Goal: Task Accomplishment & Management: Use online tool/utility

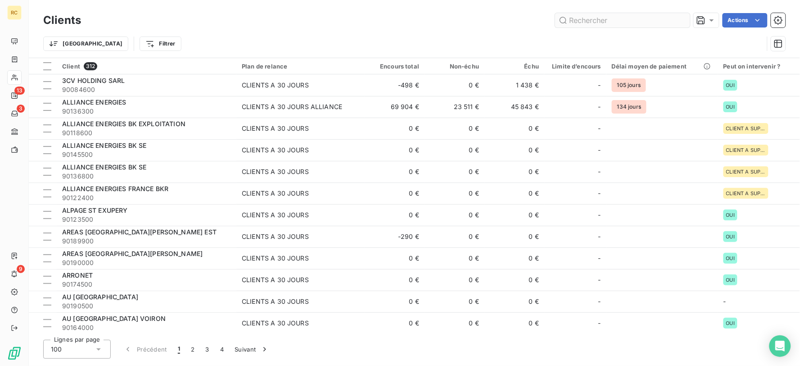
click at [596, 23] on input "text" at bounding box center [622, 20] width 135 height 14
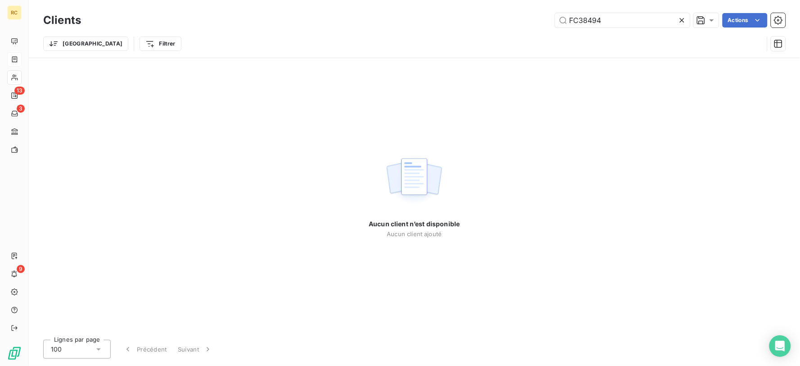
type input "FC38494"
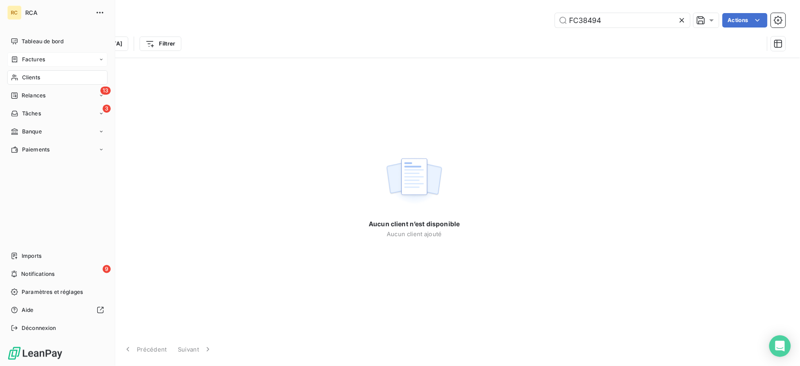
click at [14, 58] on icon at bounding box center [14, 59] width 5 height 6
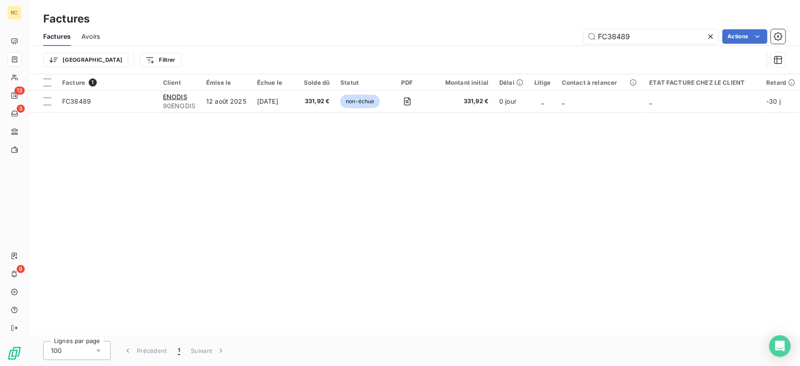
drag, startPoint x: 635, startPoint y: 36, endPoint x: 571, endPoint y: 34, distance: 64.9
click at [575, 34] on div "FC38489 Actions" at bounding box center [448, 36] width 675 height 14
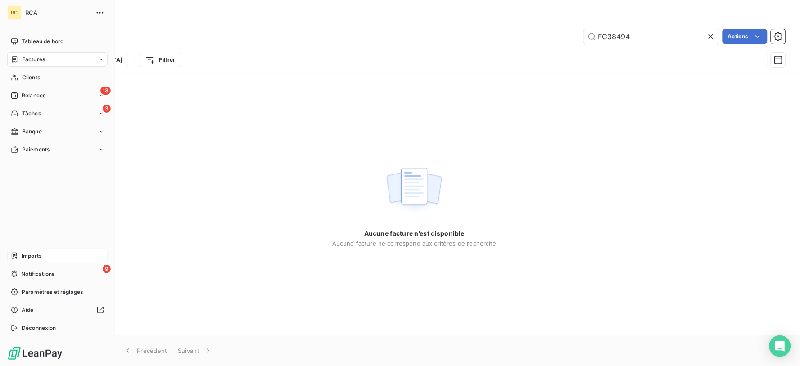
type input "FC38494"
click at [36, 254] on span "Imports" at bounding box center [32, 256] width 20 height 8
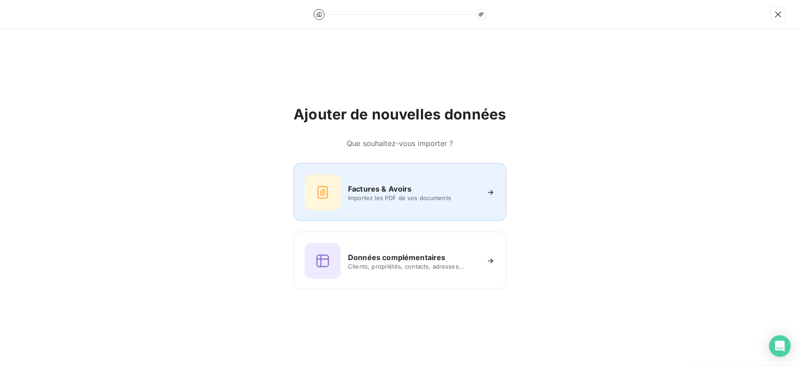
click at [360, 190] on h6 "Factures & Avoirs" at bounding box center [380, 188] width 64 height 11
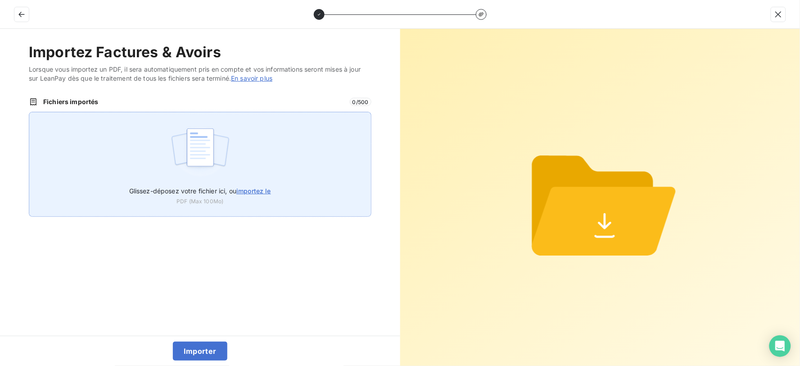
click at [219, 134] on img at bounding box center [200, 152] width 60 height 58
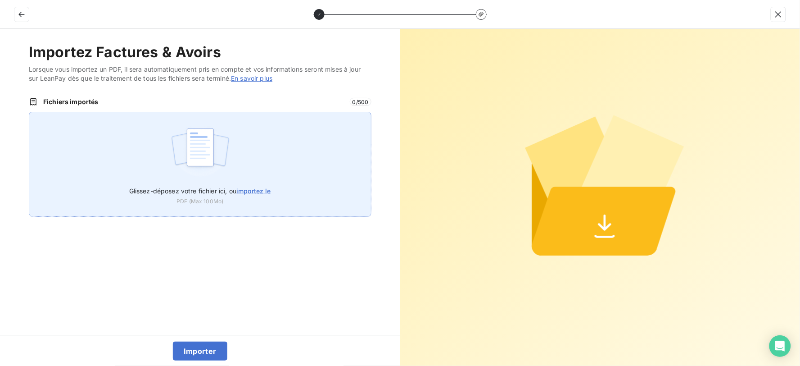
type input "C:\fakepath\FC38494.pdf"
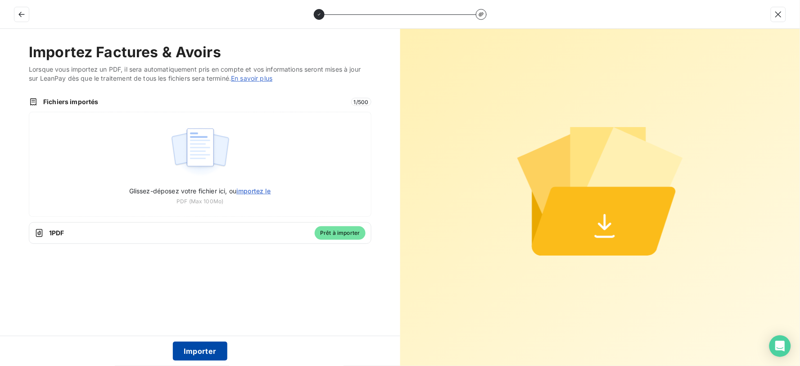
click at [192, 352] on button "Importer" at bounding box center [200, 350] width 54 height 19
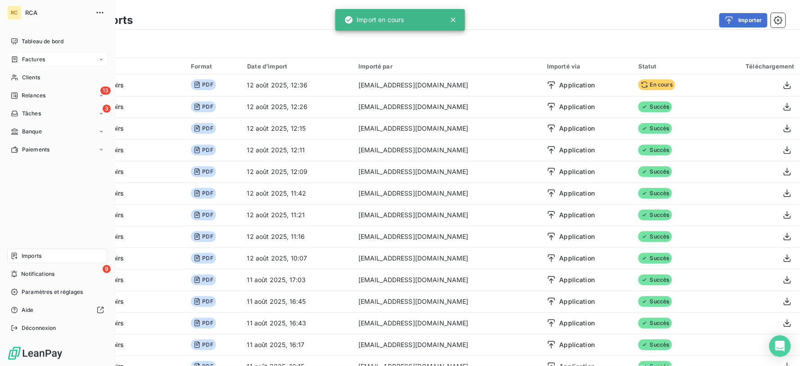
click at [42, 57] on span "Factures" at bounding box center [33, 59] width 23 height 8
